Goal: Task Accomplishment & Management: Use online tool/utility

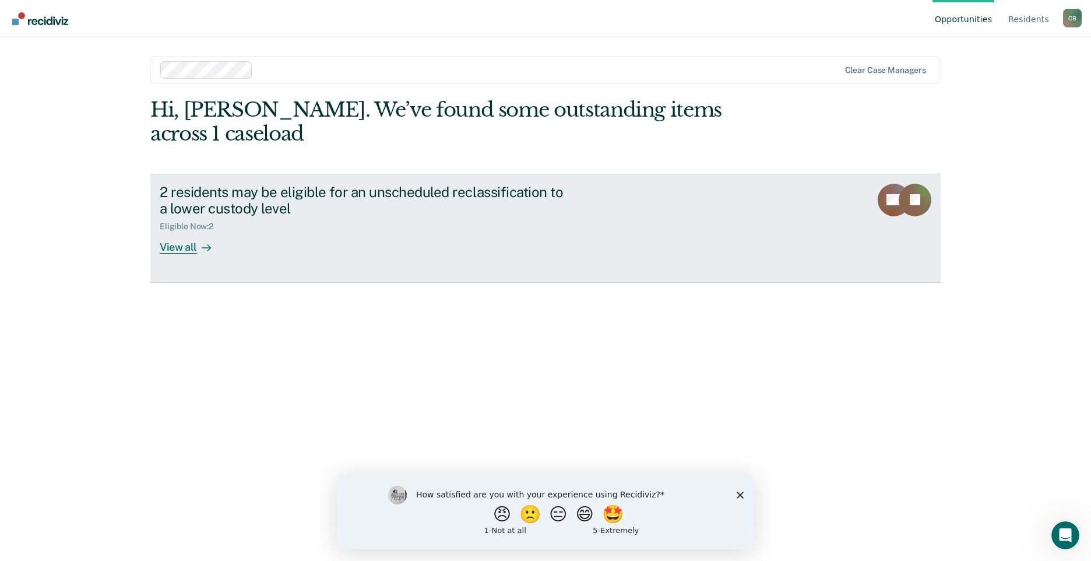
click at [189, 231] on div "View all" at bounding box center [192, 242] width 65 height 23
